Goal: Task Accomplishment & Management: Use online tool/utility

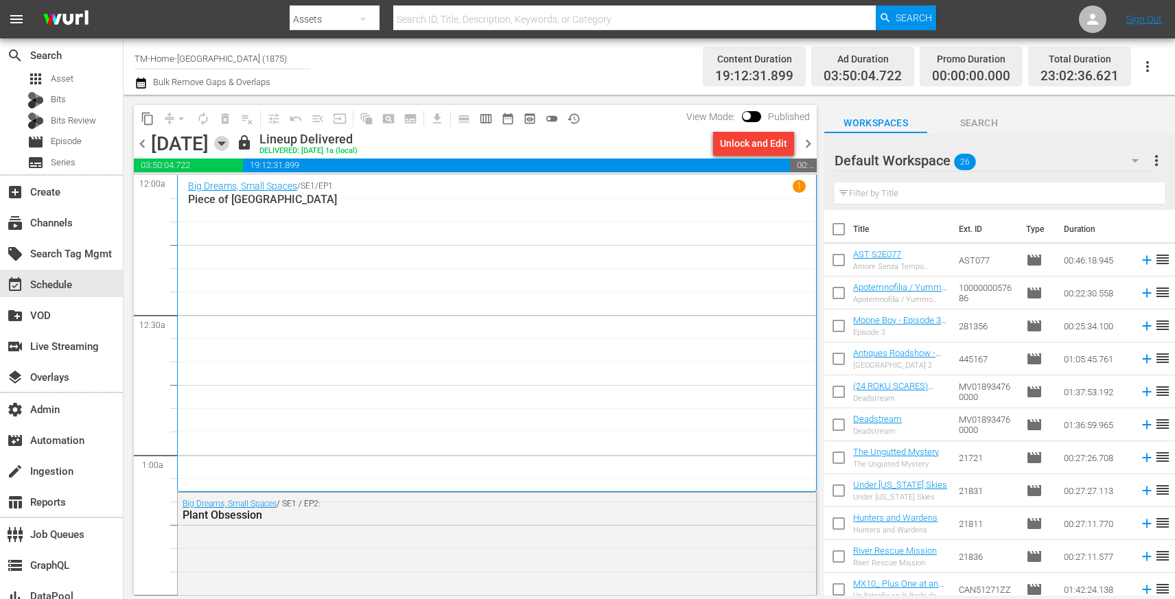
click at [229, 141] on icon "button" at bounding box center [221, 143] width 15 height 15
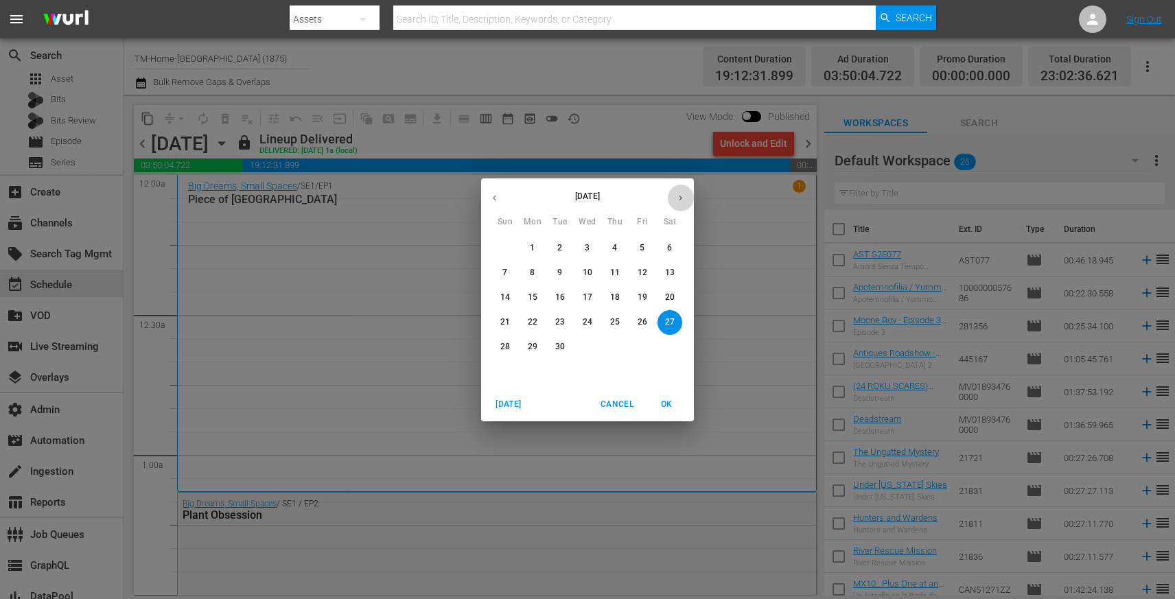
click at [683, 195] on icon "button" at bounding box center [680, 198] width 10 height 10
click at [616, 292] on p "16" at bounding box center [615, 298] width 10 height 12
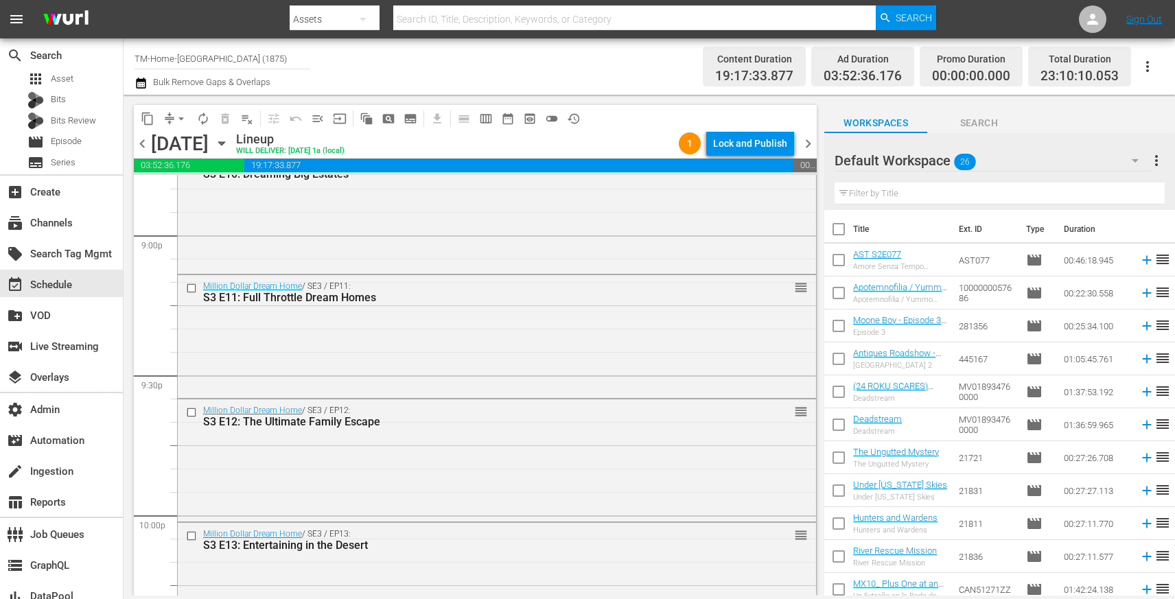
scroll to position [6299, 0]
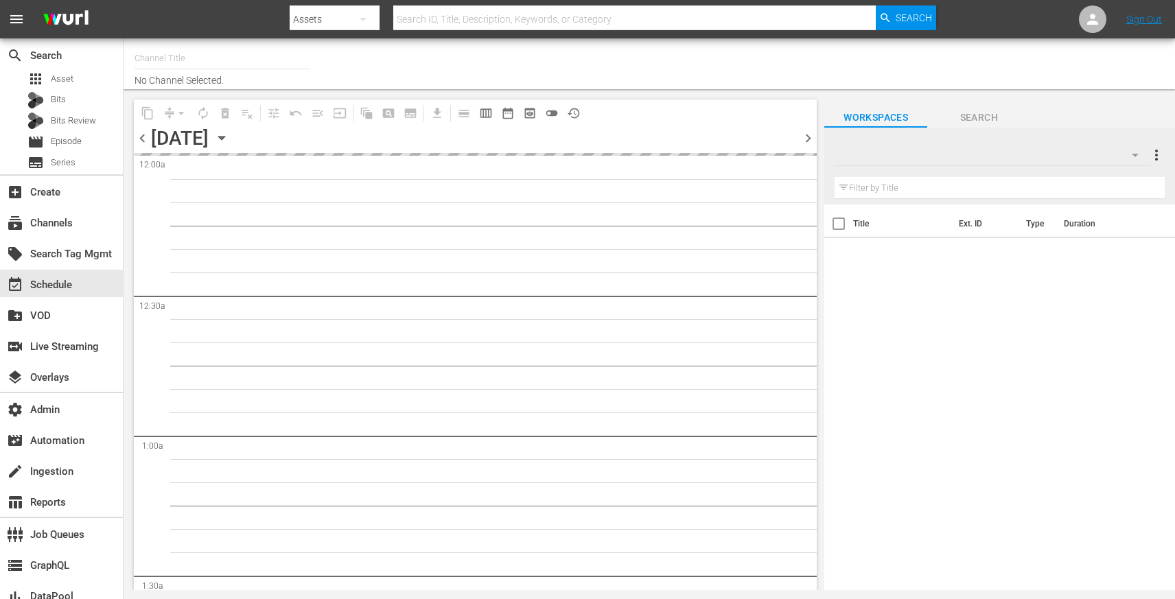
type input "TM-Home-[GEOGRAPHIC_DATA] (1875)"
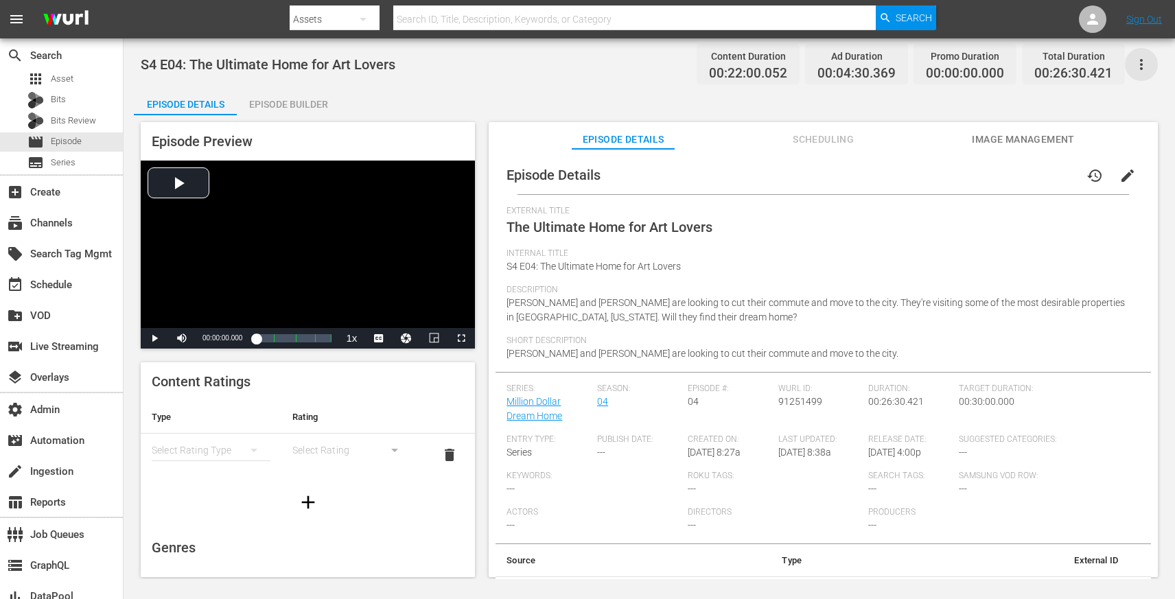
click at [1143, 60] on icon "button" at bounding box center [1141, 64] width 16 height 16
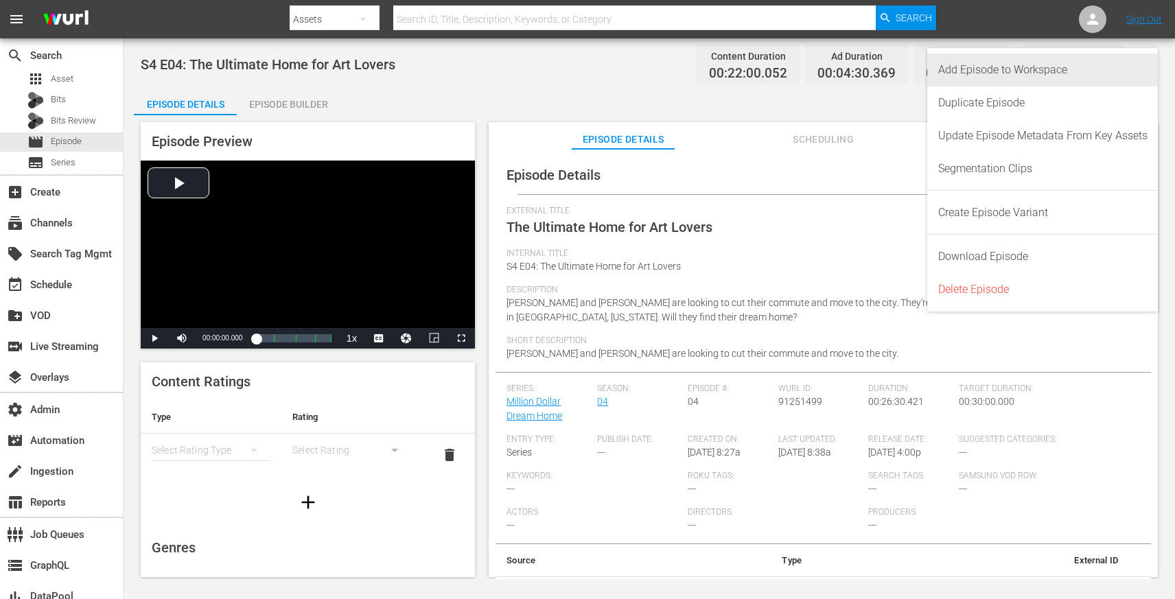
click at [1077, 60] on div "Add Episode to Workspace" at bounding box center [1042, 70] width 209 height 33
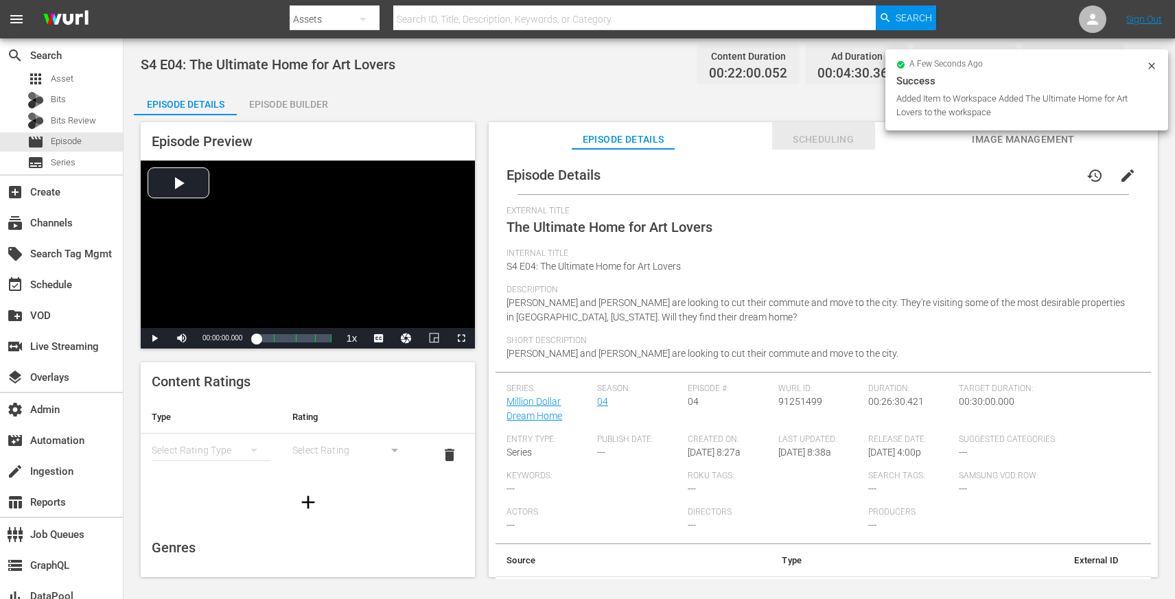
click at [793, 144] on span "Scheduling" at bounding box center [823, 139] width 103 height 17
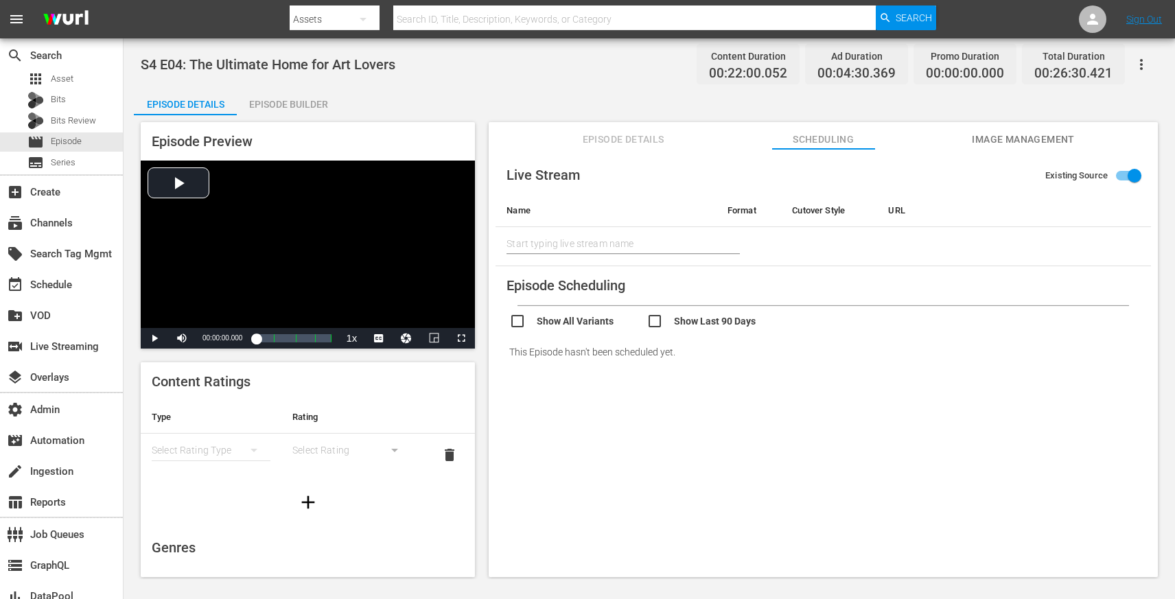
click at [642, 143] on span "Episode Details" at bounding box center [623, 139] width 103 height 17
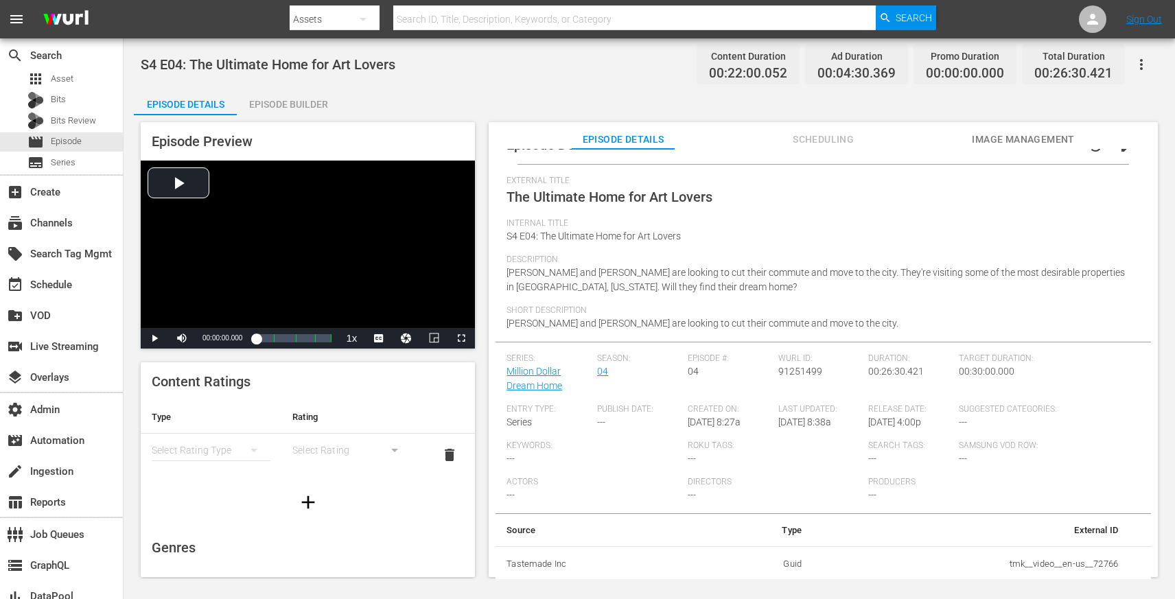
scroll to position [65, 0]
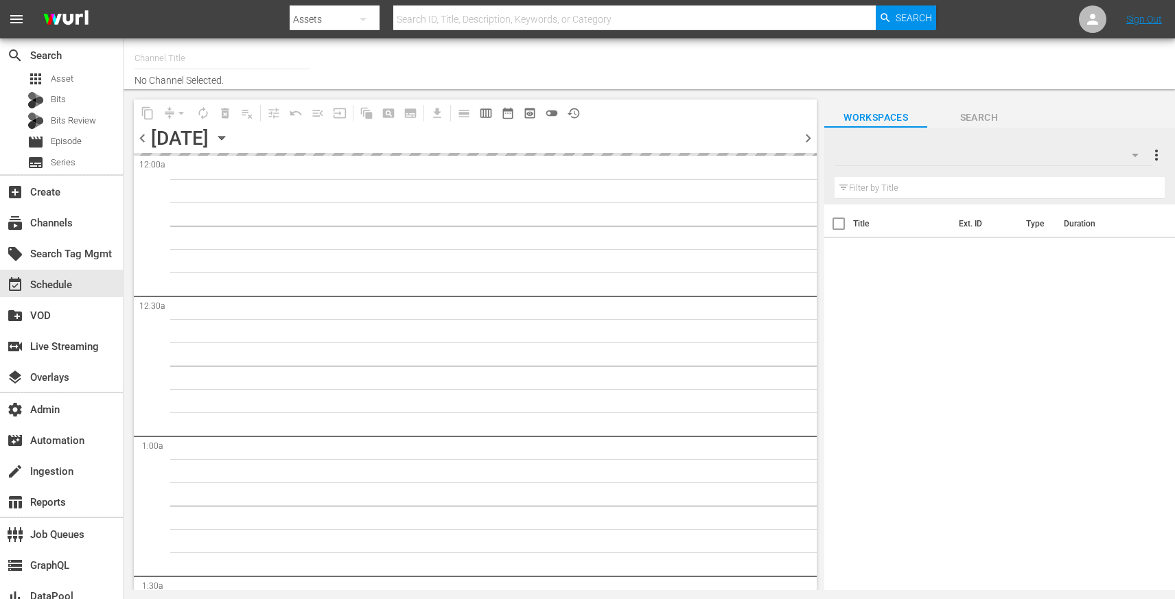
type input "TM-Home-[GEOGRAPHIC_DATA] (1875)"
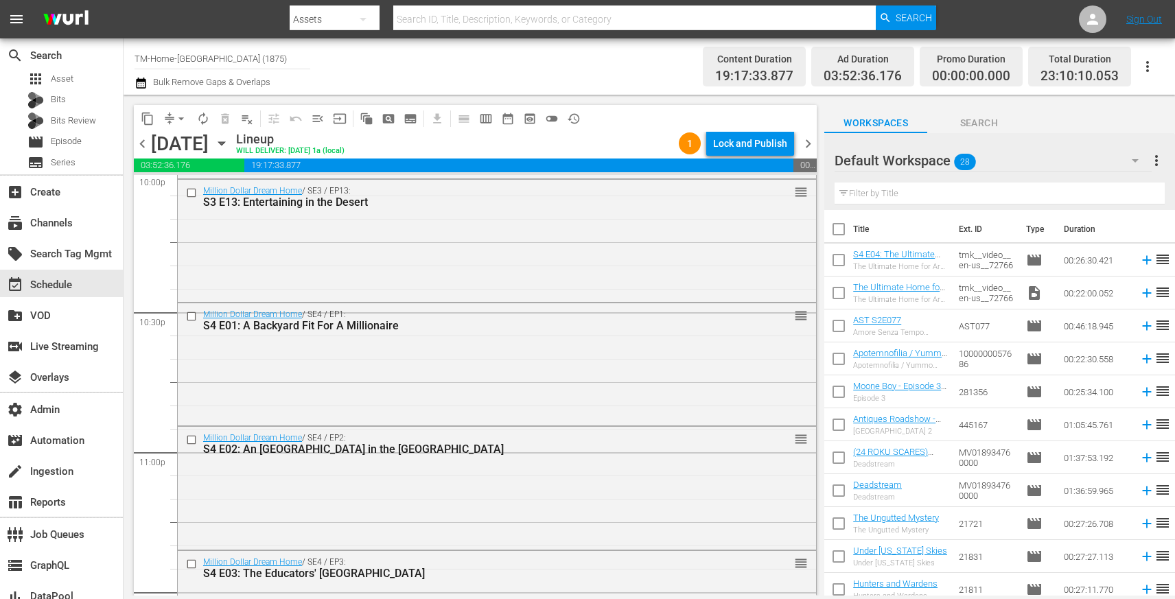
scroll to position [6299, 0]
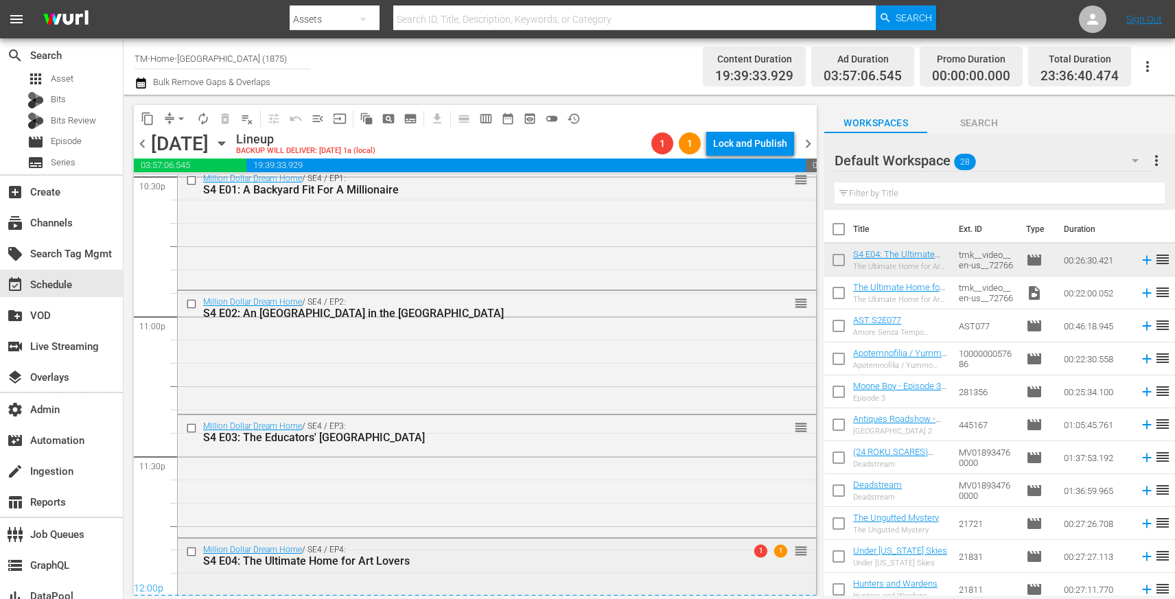
click at [537, 559] on div "S4 E04: The Ultimate Home for Art Lovers" at bounding box center [472, 561] width 538 height 13
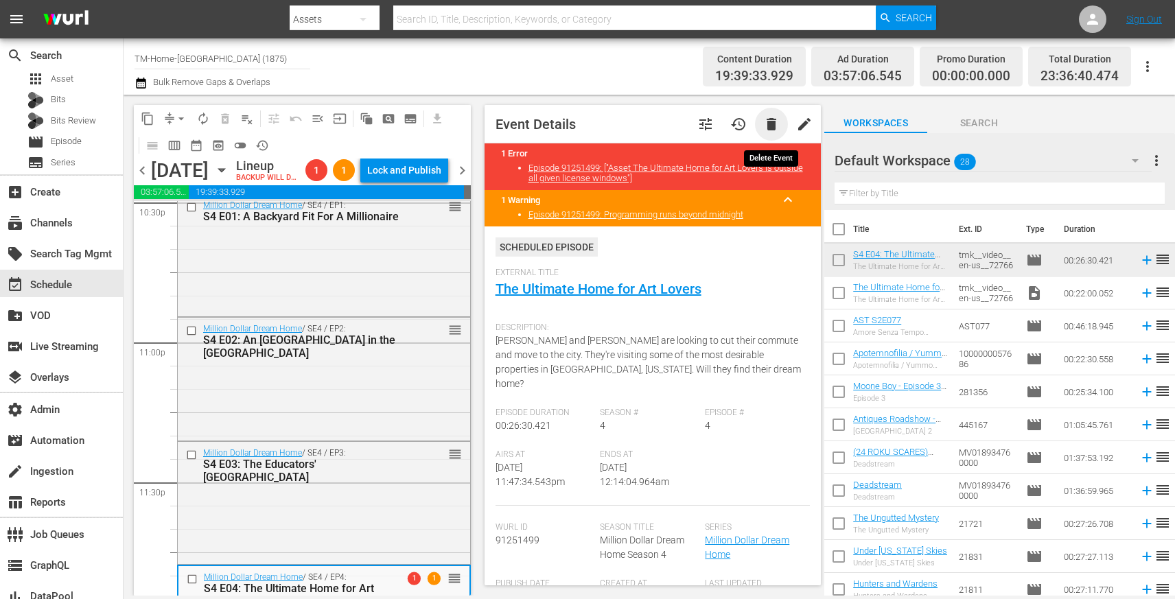
click at [771, 128] on span "delete" at bounding box center [771, 124] width 16 height 16
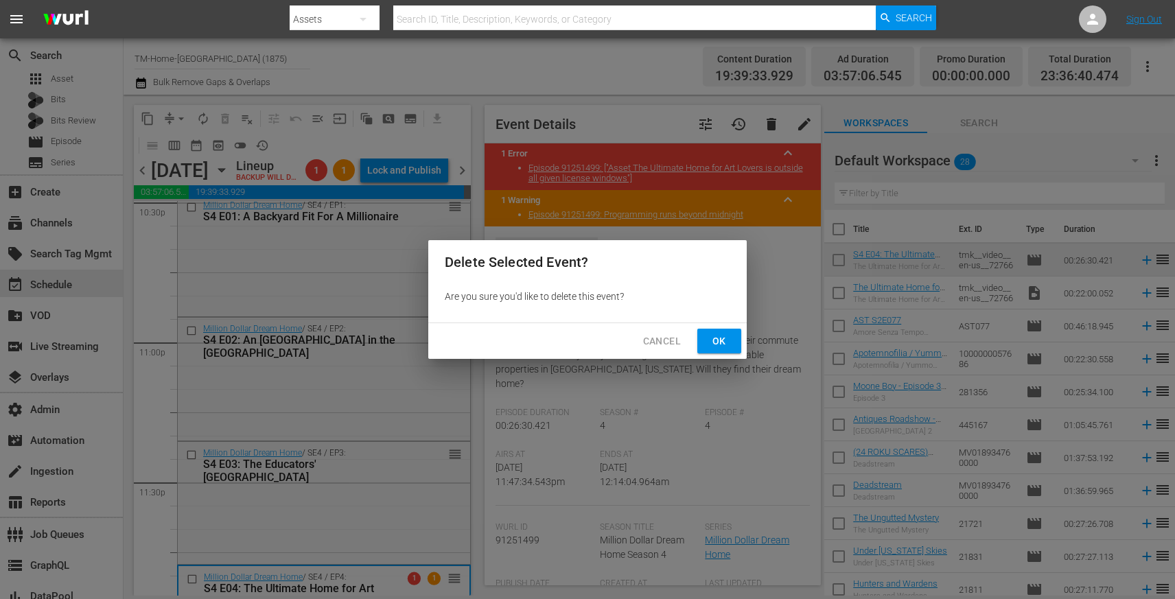
click at [710, 334] on span "Ok" at bounding box center [719, 341] width 22 height 17
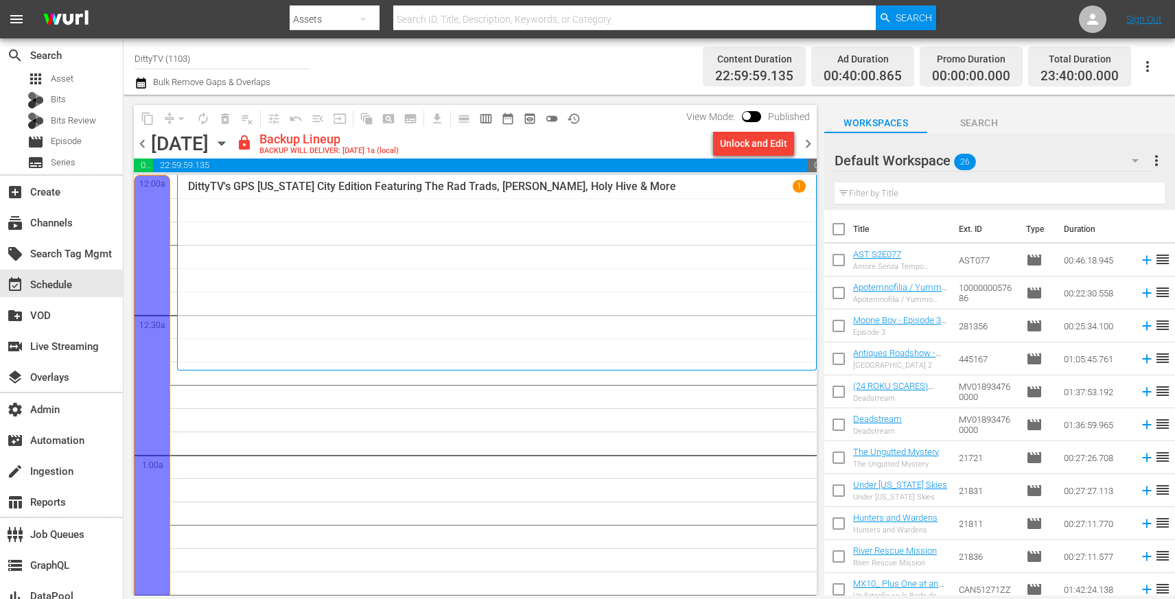
scroll to position [642, 0]
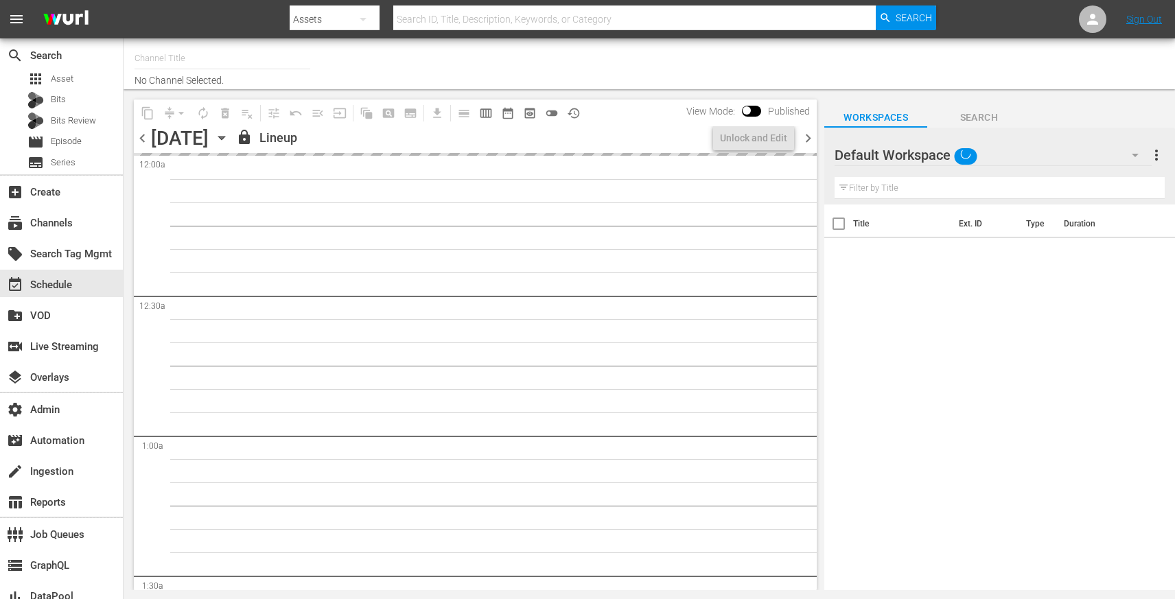
type input "DittyTV (1103)"
type input "TM-Home-[GEOGRAPHIC_DATA] (1875)"
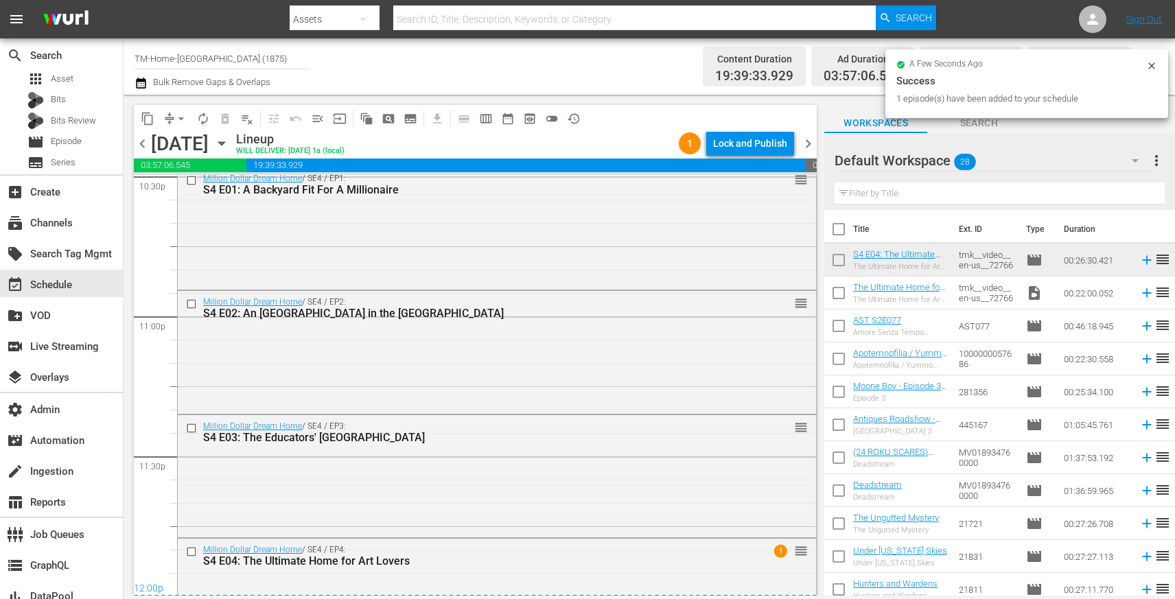
scroll to position [6365, 0]
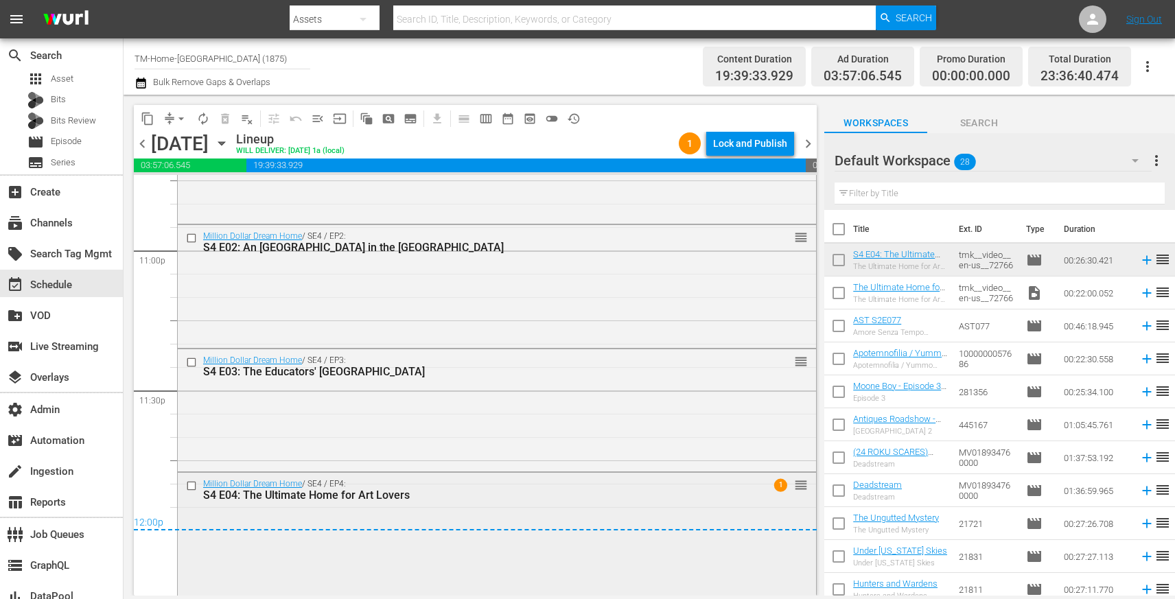
click at [548, 500] on div "S4 E04: The Ultimate Home for Art Lovers" at bounding box center [472, 495] width 538 height 13
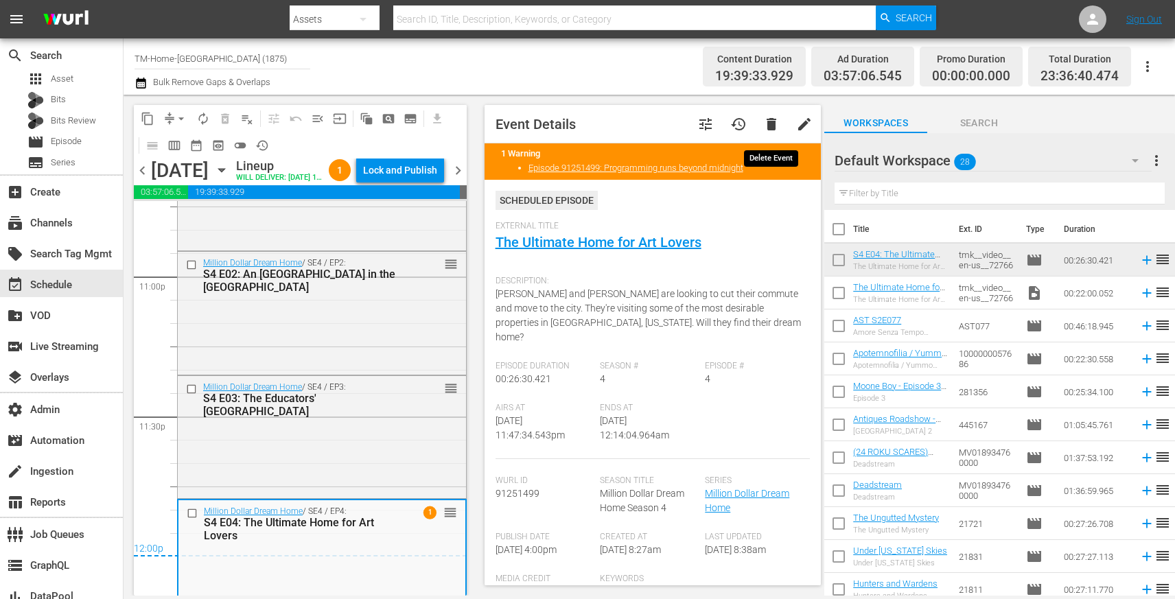
click at [770, 132] on span "delete" at bounding box center [771, 124] width 16 height 16
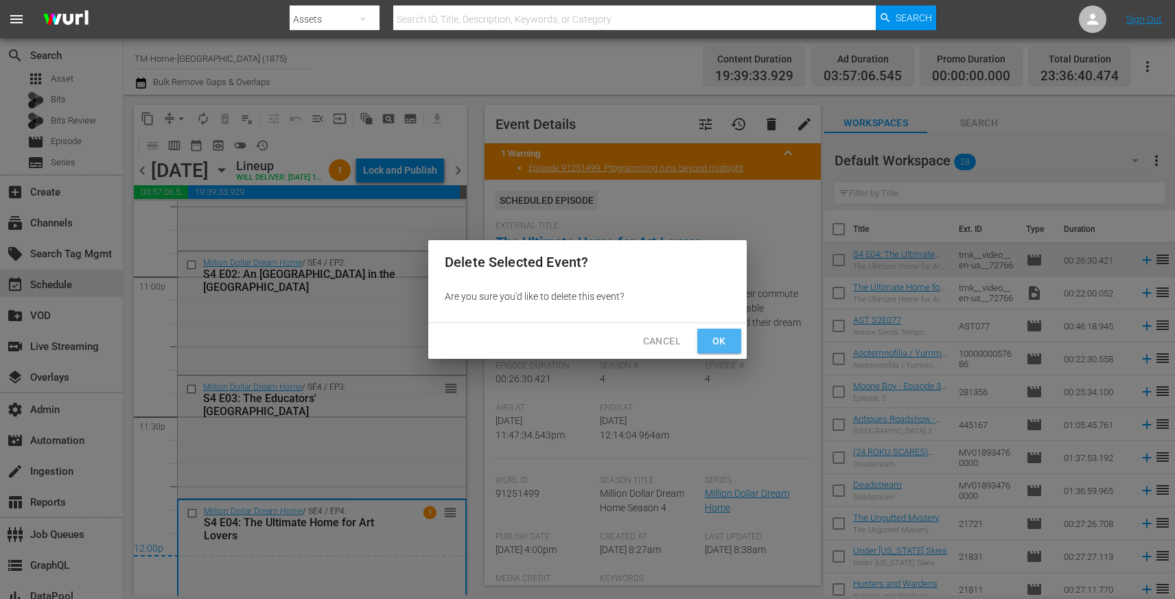
click at [730, 336] on button "Ok" at bounding box center [719, 341] width 44 height 25
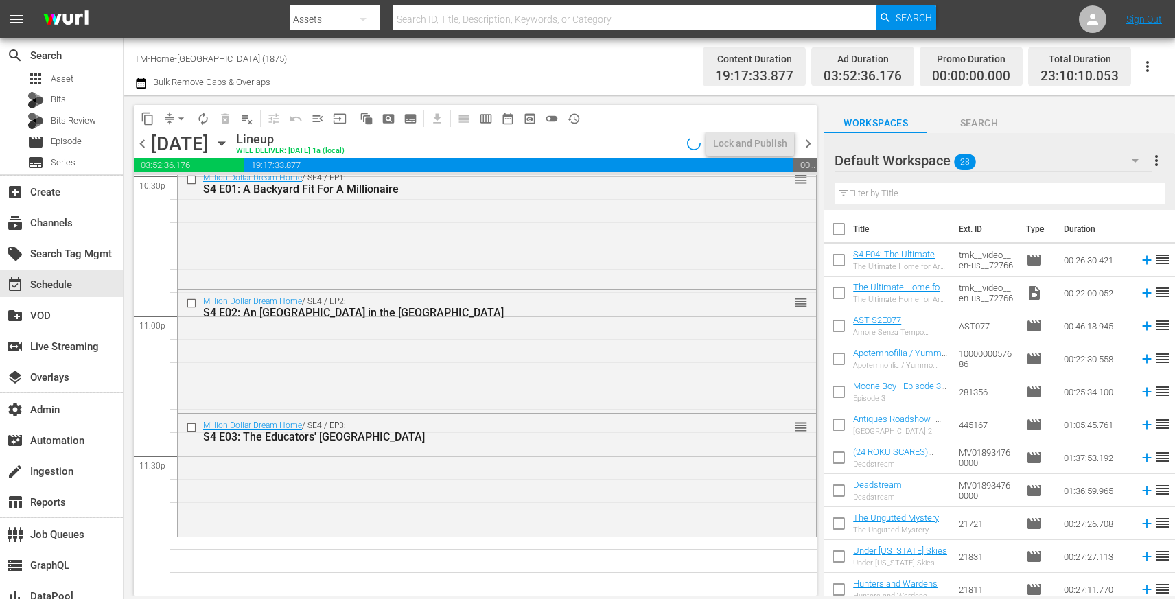
scroll to position [6299, 0]
